Goal: Information Seeking & Learning: Learn about a topic

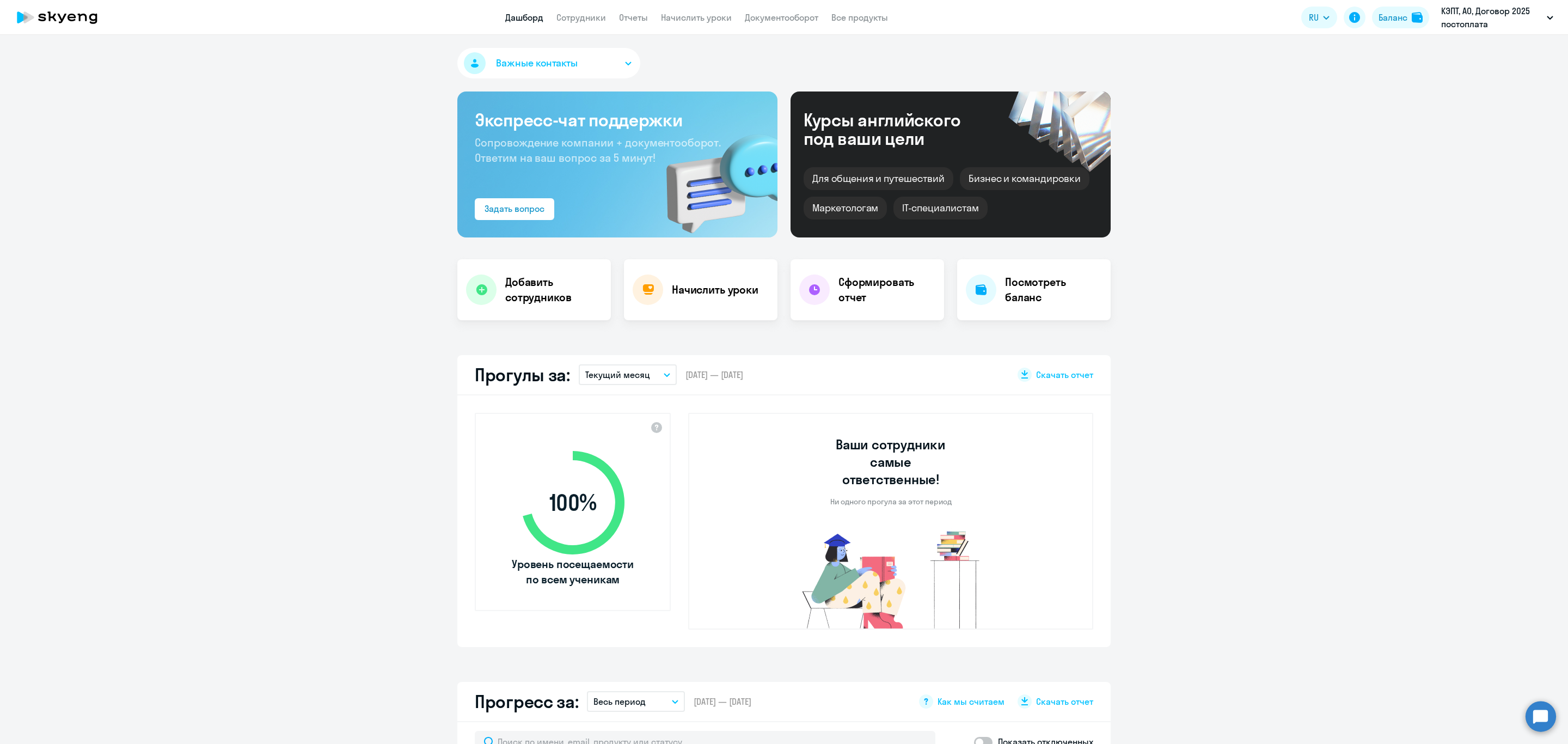
select select "30"
click at [559, 12] on link "Сотрудники" at bounding box center [580, 18] width 49 height 11
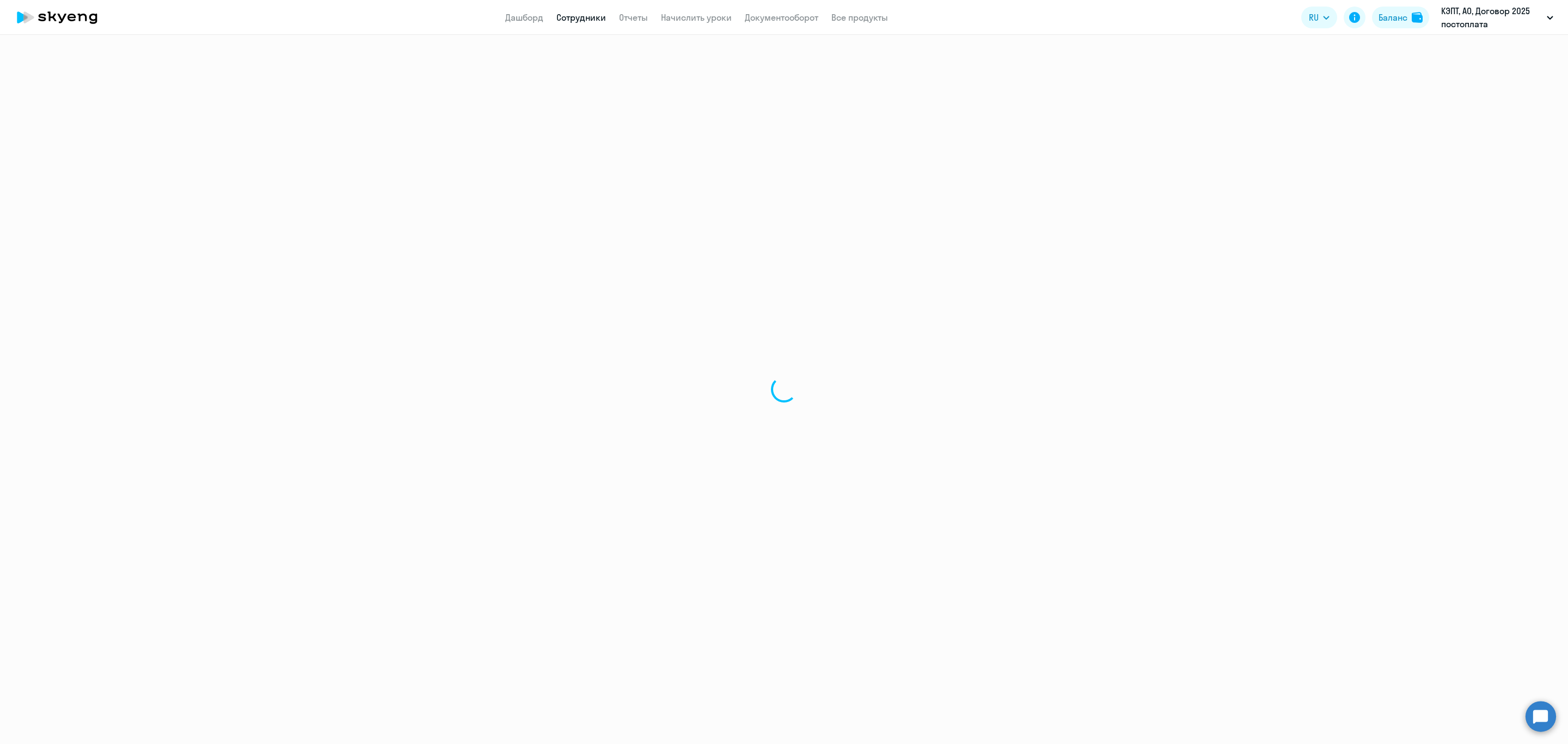
select select "30"
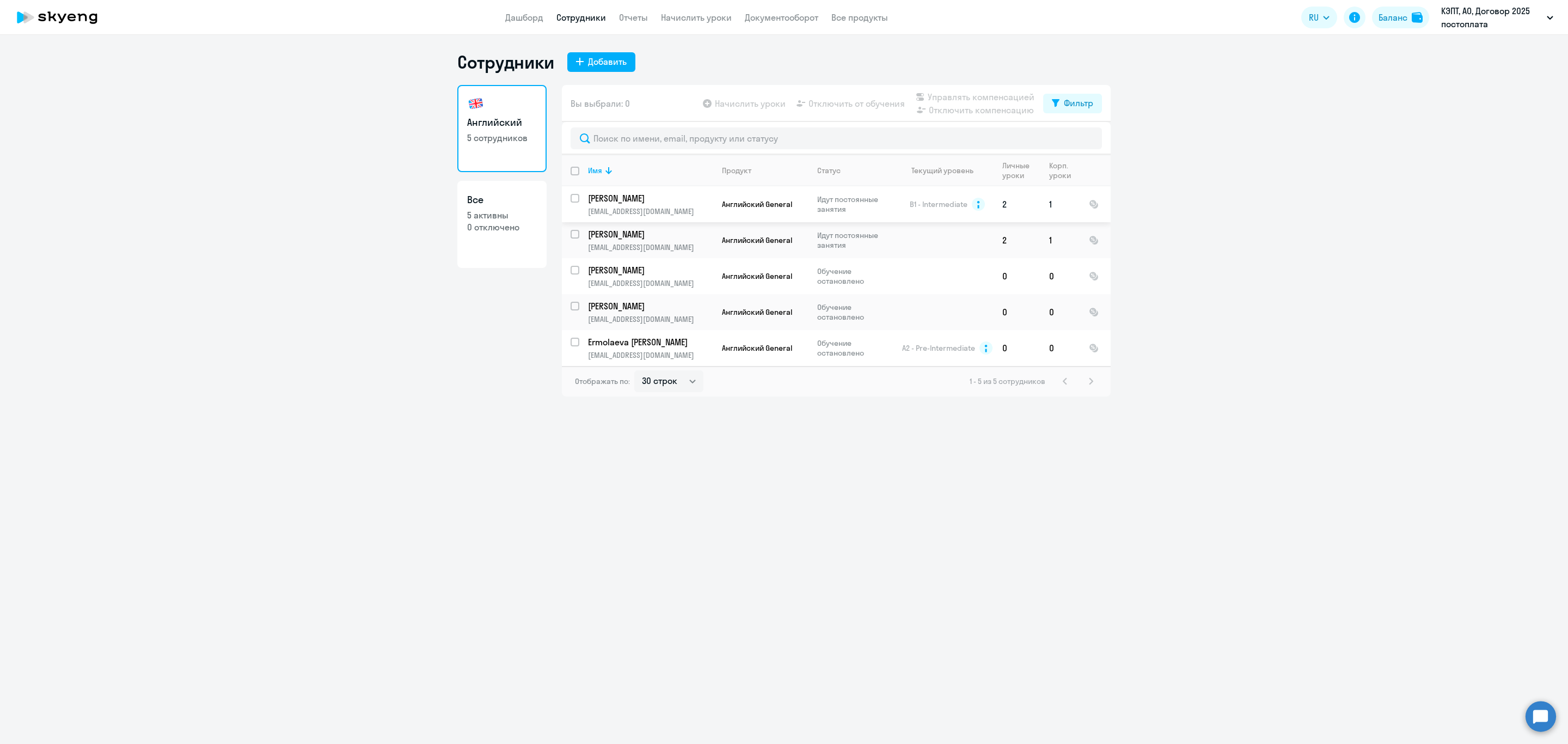
click at [668, 201] on p "[PERSON_NAME]" at bounding box center [649, 197] width 123 height 12
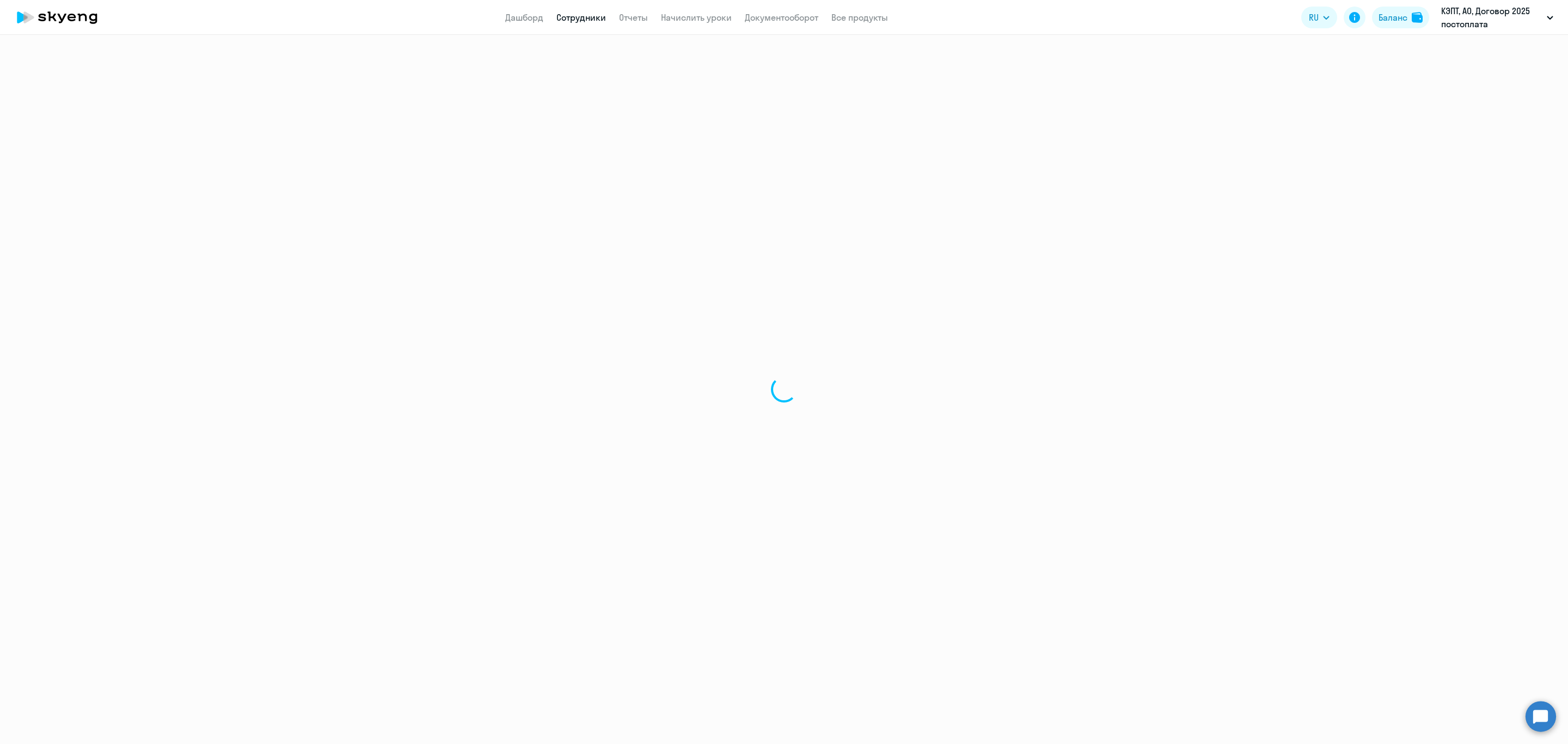
select select "english"
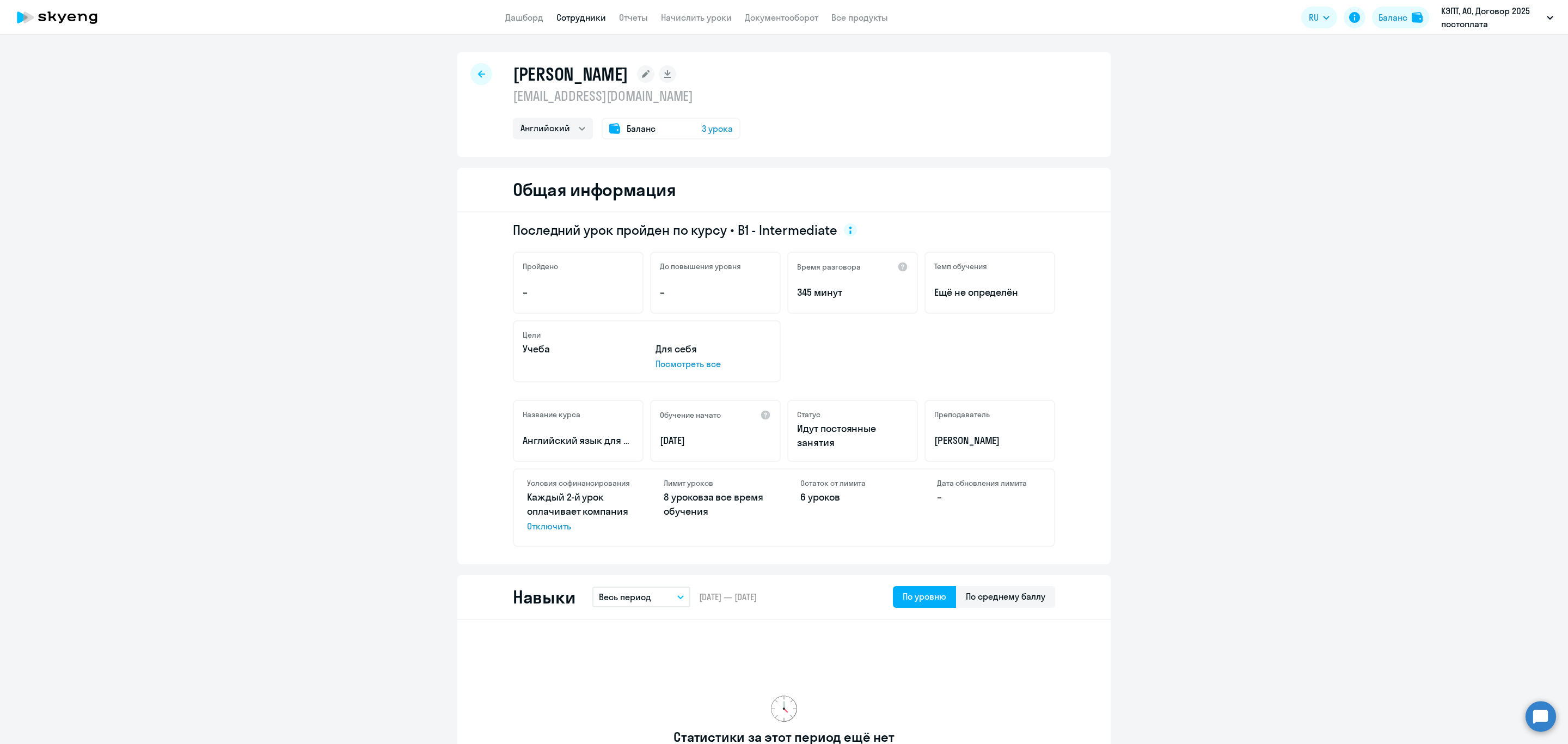
drag, startPoint x: 711, startPoint y: 513, endPoint x: 653, endPoint y: 500, distance: 59.4
click at [653, 500] on div "[PERSON_NAME] уроков 8 уроков за все время обучения" at bounding box center [715, 507] width 130 height 77
click at [716, 514] on p "8 уроков за все время обучения" at bounding box center [715, 504] width 104 height 28
drag, startPoint x: 655, startPoint y: 491, endPoint x: 706, endPoint y: 510, distance: 54.4
click at [706, 513] on div "[PERSON_NAME] уроков 8 уроков за все время обучения" at bounding box center [715, 507] width 130 height 77
